Goal: Task Accomplishment & Management: Manage account settings

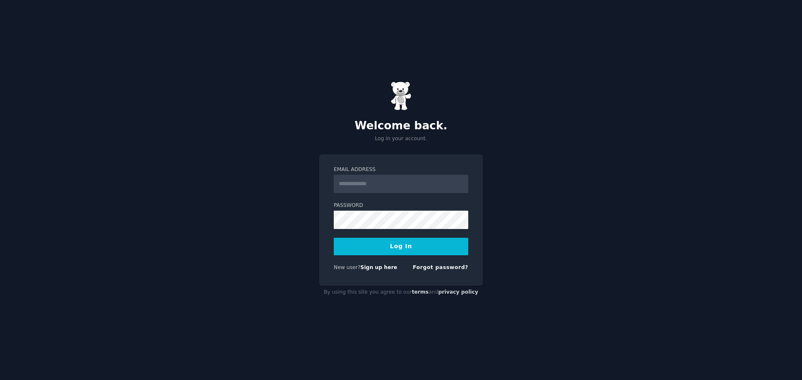
click at [732, 108] on div "Welcome back. Log in your account. Email Address Password Log In New user? Sign…" at bounding box center [401, 190] width 802 height 380
click at [379, 185] on input "Email Address" at bounding box center [401, 184] width 134 height 18
type input "**********"
click at [334, 238] on button "Log In" at bounding box center [401, 247] width 134 height 18
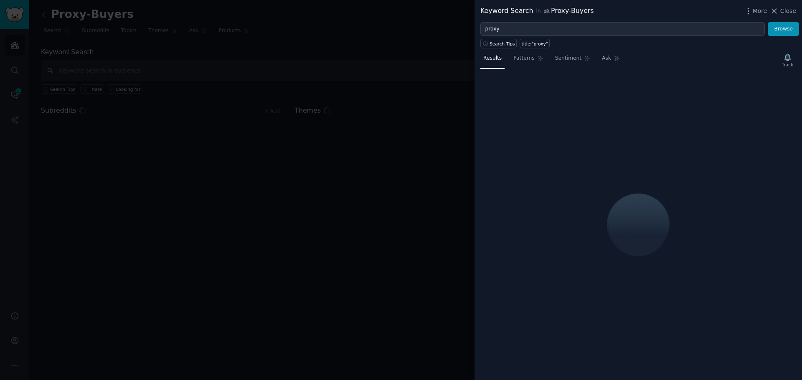
click at [174, 261] on div at bounding box center [401, 190] width 802 height 380
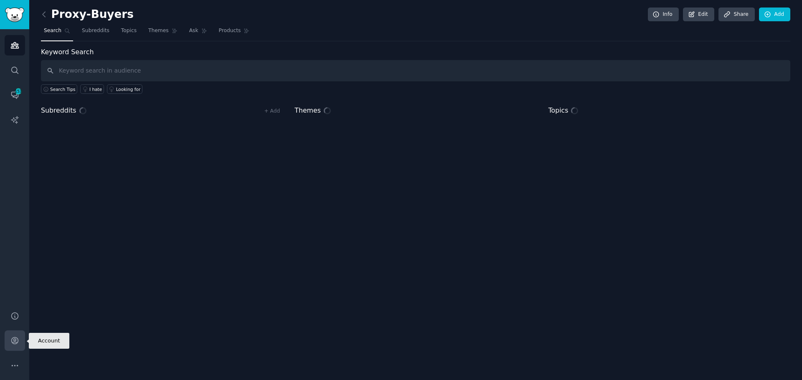
click at [19, 347] on link "Account" at bounding box center [15, 341] width 20 height 20
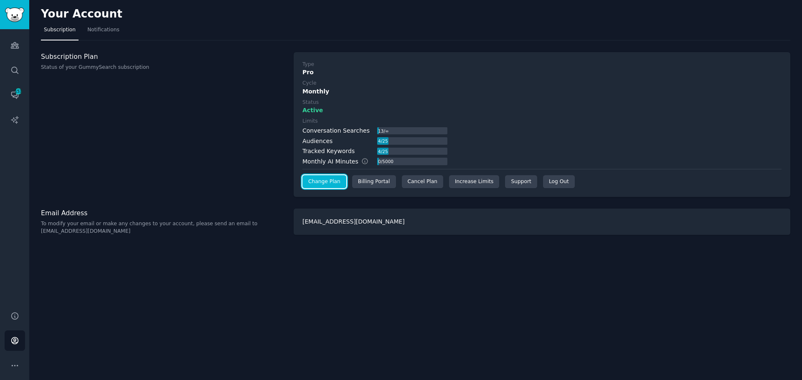
click at [329, 179] on link "Change Plan" at bounding box center [324, 181] width 44 height 13
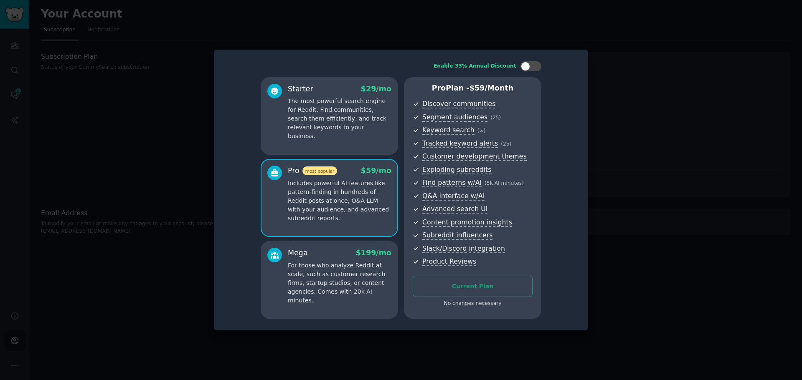
click at [475, 296] on div "Current Plan No changes necessary" at bounding box center [472, 292] width 120 height 32
click at [526, 70] on div at bounding box center [525, 66] width 9 height 9
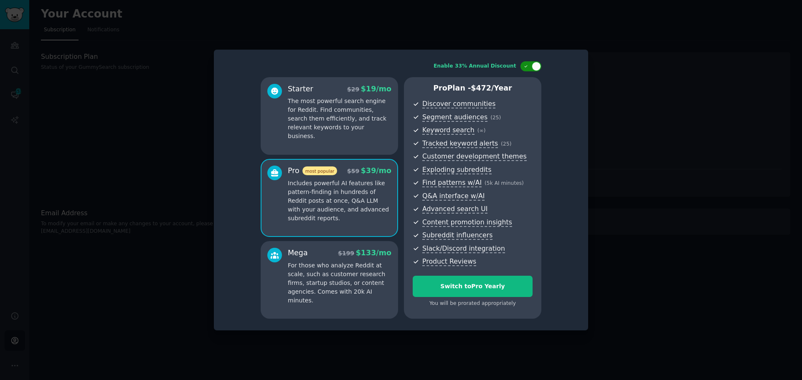
click at [526, 70] on div at bounding box center [530, 66] width 21 height 10
checkbox input "false"
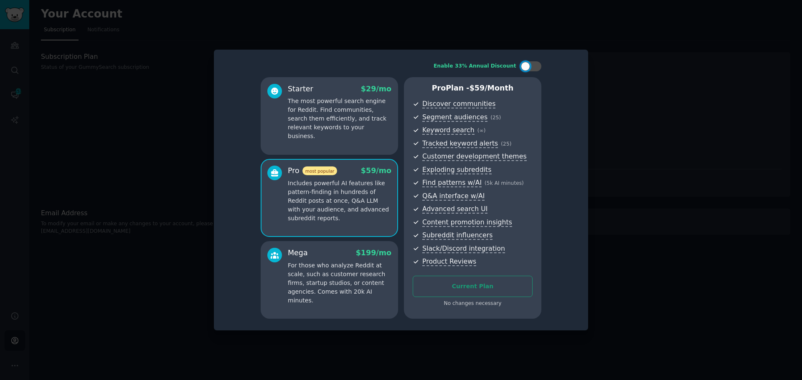
click at [664, 100] on div at bounding box center [401, 190] width 802 height 380
